Goal: Task Accomplishment & Management: Use online tool/utility

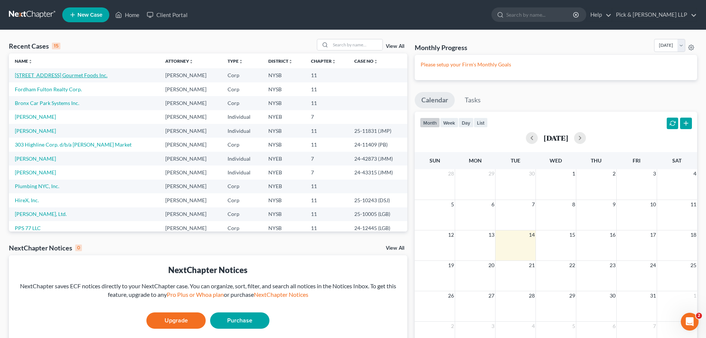
click at [57, 76] on link "[STREET_ADDRESS] Gourmet Foods Inc." at bounding box center [61, 75] width 93 height 6
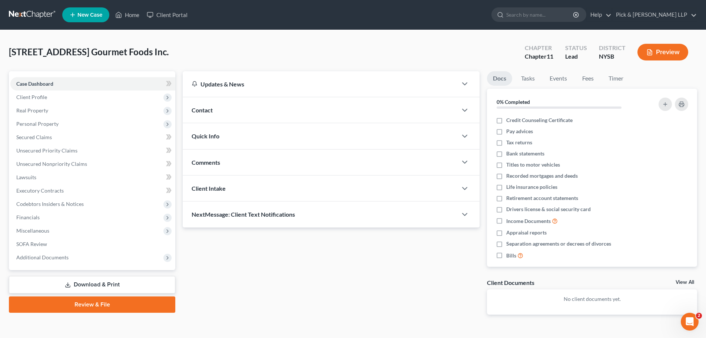
click at [34, 15] on link at bounding box center [32, 14] width 47 height 13
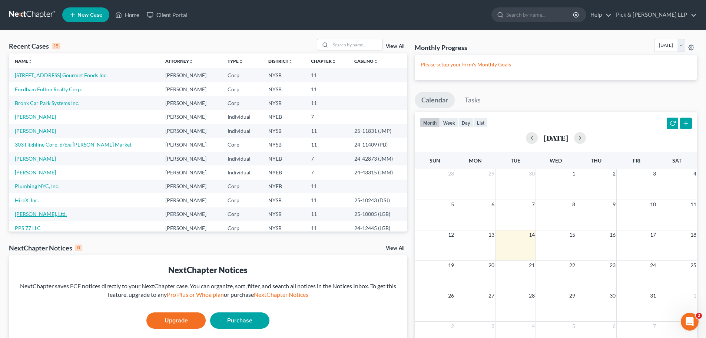
click at [39, 214] on link "[PERSON_NAME], Ltd." at bounding box center [41, 213] width 52 height 6
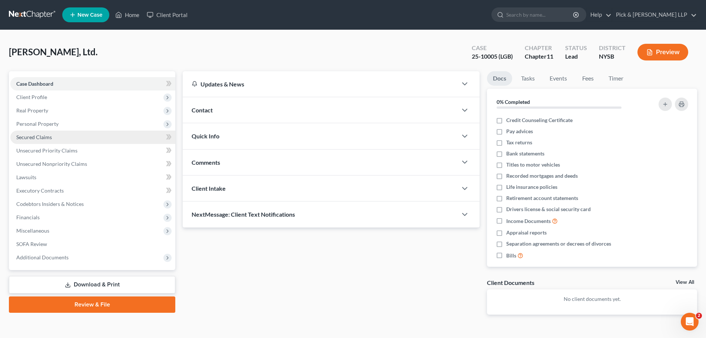
click at [45, 138] on span "Secured Claims" at bounding box center [34, 137] width 36 height 6
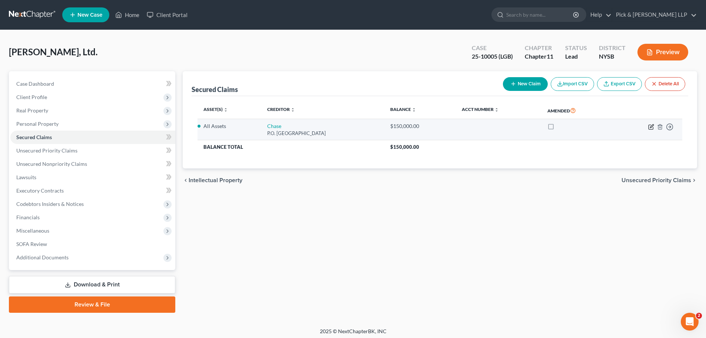
click at [651, 125] on icon "button" at bounding box center [651, 127] width 6 height 6
select select "15"
select select "0"
